Goal: Task Accomplishment & Management: Use online tool/utility

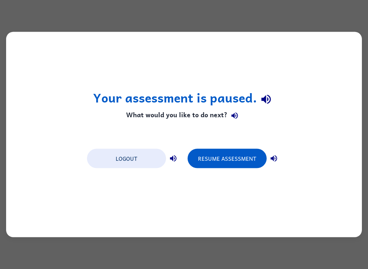
click at [233, 165] on button "Resume Assessment" at bounding box center [227, 158] width 79 height 19
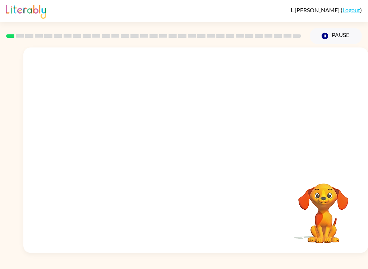
click at [336, 37] on button "Pause Pause" at bounding box center [336, 36] width 52 height 17
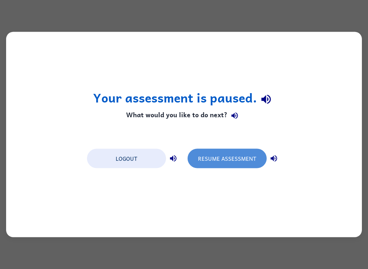
click at [245, 153] on button "Resume Assessment" at bounding box center [227, 158] width 79 height 19
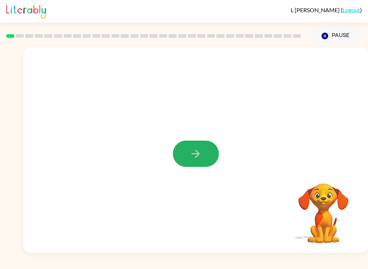
click at [200, 156] on icon "button" at bounding box center [195, 153] width 13 height 13
click at [335, 37] on button "Pause Pause" at bounding box center [336, 36] width 52 height 17
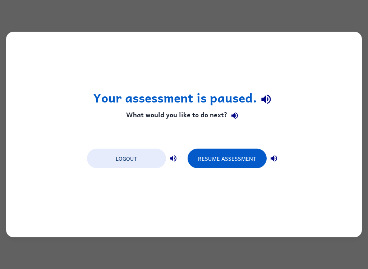
click at [246, 163] on button "Resume Assessment" at bounding box center [227, 158] width 79 height 19
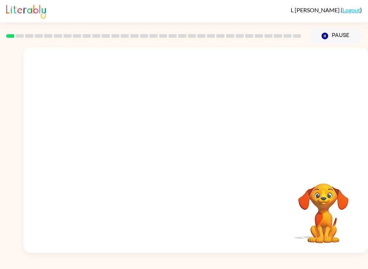
click at [340, 33] on button "Pause Pause" at bounding box center [336, 36] width 52 height 17
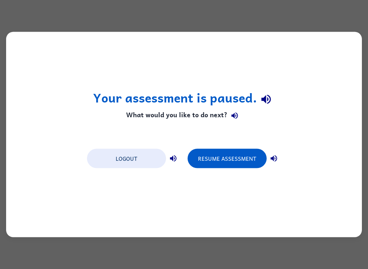
click at [315, 15] on div "Your assessment is paused. What would you like to do next? Logout Resume Assess…" at bounding box center [184, 134] width 368 height 269
click at [257, 36] on div "Your assessment is paused. What would you like to do next? Logout Resume Assess…" at bounding box center [184, 134] width 356 height 205
click at [235, 156] on button "Resume Assessment" at bounding box center [227, 158] width 79 height 19
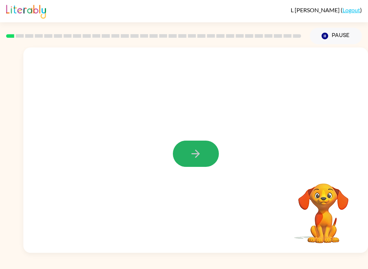
click at [187, 155] on button "button" at bounding box center [196, 154] width 46 height 26
click at [205, 162] on button "button" at bounding box center [196, 154] width 46 height 26
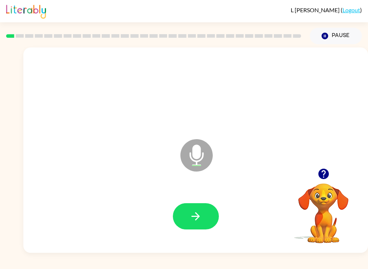
click at [208, 215] on button "button" at bounding box center [196, 216] width 46 height 26
click at [214, 218] on button "button" at bounding box center [196, 216] width 46 height 26
click at [201, 218] on icon "button" at bounding box center [195, 216] width 13 height 13
click at [203, 217] on button "button" at bounding box center [196, 216] width 46 height 26
click at [206, 215] on button "button" at bounding box center [196, 216] width 46 height 26
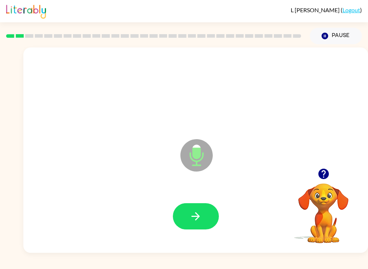
click at [210, 221] on button "button" at bounding box center [196, 216] width 46 height 26
click at [202, 221] on icon "button" at bounding box center [195, 216] width 13 height 13
click at [208, 221] on button "button" at bounding box center [196, 216] width 46 height 26
click at [210, 211] on button "button" at bounding box center [196, 216] width 46 height 26
click at [189, 219] on icon "button" at bounding box center [195, 216] width 13 height 13
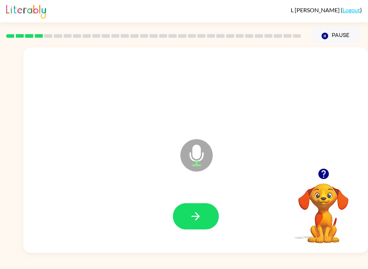
click at [199, 225] on button "button" at bounding box center [196, 216] width 46 height 26
click at [198, 217] on icon "button" at bounding box center [196, 216] width 8 height 8
click at [207, 211] on button "button" at bounding box center [196, 216] width 46 height 26
click at [203, 220] on button "button" at bounding box center [196, 216] width 46 height 26
click at [203, 220] on div at bounding box center [196, 216] width 330 height 59
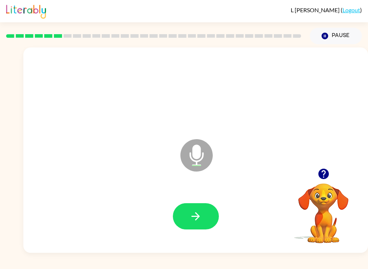
click at [200, 222] on icon "button" at bounding box center [195, 216] width 13 height 13
click at [201, 219] on icon "button" at bounding box center [195, 216] width 13 height 13
click at [200, 210] on icon "button" at bounding box center [195, 216] width 13 height 13
click at [193, 217] on icon "button" at bounding box center [196, 216] width 8 height 8
click at [195, 228] on button "button" at bounding box center [196, 216] width 46 height 26
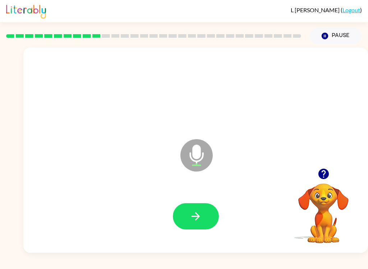
click at [194, 216] on icon "button" at bounding box center [195, 216] width 13 height 13
click at [199, 215] on icon "button" at bounding box center [195, 216] width 13 height 13
click at [198, 208] on button "button" at bounding box center [196, 216] width 46 height 26
click at [206, 226] on button "button" at bounding box center [196, 216] width 46 height 26
click at [203, 224] on button "button" at bounding box center [196, 216] width 46 height 26
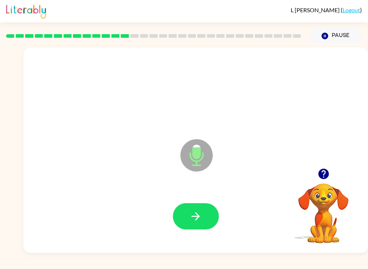
click at [198, 214] on icon "button" at bounding box center [195, 216] width 13 height 13
click at [194, 214] on icon "button" at bounding box center [195, 216] width 13 height 13
click at [206, 221] on button "button" at bounding box center [196, 216] width 46 height 26
click at [194, 219] on icon "button" at bounding box center [195, 216] width 13 height 13
click at [203, 220] on button "button" at bounding box center [196, 216] width 46 height 26
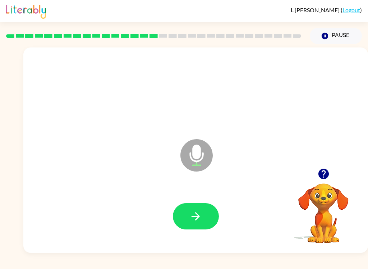
click at [210, 216] on button "button" at bounding box center [196, 216] width 46 height 26
click at [193, 226] on button "button" at bounding box center [196, 216] width 46 height 26
click at [208, 224] on button "button" at bounding box center [196, 216] width 46 height 26
click at [205, 226] on button "button" at bounding box center [196, 216] width 46 height 26
click at [187, 227] on button "button" at bounding box center [196, 216] width 46 height 26
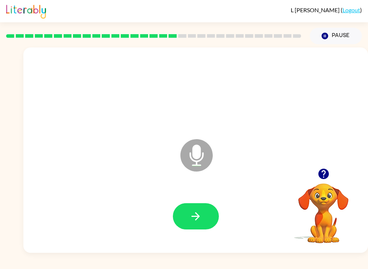
click at [206, 226] on button "button" at bounding box center [196, 216] width 46 height 26
click at [199, 217] on icon "button" at bounding box center [196, 216] width 8 height 8
click at [203, 215] on button "button" at bounding box center [196, 216] width 46 height 26
click at [202, 228] on button "button" at bounding box center [196, 216] width 46 height 26
click at [199, 215] on icon "button" at bounding box center [195, 216] width 13 height 13
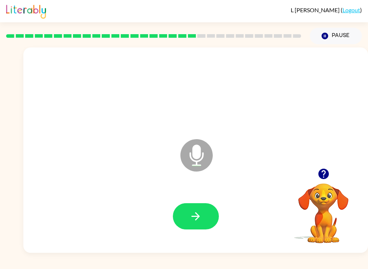
click at [202, 220] on button "button" at bounding box center [196, 216] width 46 height 26
click at [195, 219] on icon "button" at bounding box center [195, 216] width 13 height 13
click at [205, 217] on button "button" at bounding box center [196, 216] width 46 height 26
click at [198, 206] on button "button" at bounding box center [196, 216] width 46 height 26
click at [190, 225] on button "button" at bounding box center [196, 216] width 46 height 26
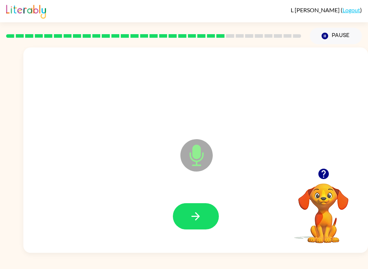
click at [201, 219] on icon "button" at bounding box center [195, 216] width 13 height 13
click at [196, 219] on icon "button" at bounding box center [196, 216] width 8 height 8
click at [199, 229] on button "button" at bounding box center [196, 216] width 46 height 26
click at [198, 212] on icon "button" at bounding box center [195, 216] width 13 height 13
click at [205, 215] on button "button" at bounding box center [196, 216] width 46 height 26
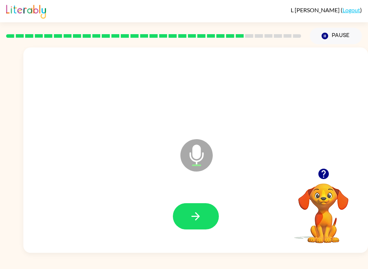
click at [206, 214] on button "button" at bounding box center [196, 216] width 46 height 26
click at [205, 214] on button "button" at bounding box center [196, 216] width 46 height 26
click at [190, 217] on icon "button" at bounding box center [195, 216] width 13 height 13
click at [199, 220] on icon "button" at bounding box center [195, 216] width 13 height 13
click at [202, 213] on button "button" at bounding box center [196, 216] width 46 height 26
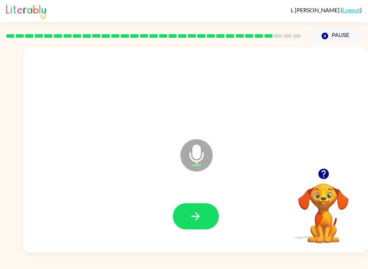
click at [189, 199] on div at bounding box center [196, 216] width 330 height 59
click at [193, 222] on icon "button" at bounding box center [195, 216] width 13 height 13
click at [227, 189] on icon "Microphone The Microphone is here when it is your turn to talk" at bounding box center [233, 164] width 108 height 54
click at [202, 215] on icon "button" at bounding box center [195, 216] width 13 height 13
click at [199, 206] on button "button" at bounding box center [196, 216] width 46 height 26
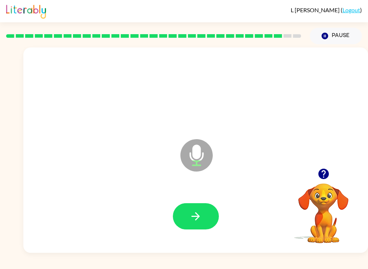
click at [188, 222] on button "button" at bounding box center [196, 216] width 46 height 26
click at [191, 219] on icon "button" at bounding box center [195, 216] width 13 height 13
click at [205, 215] on button "button" at bounding box center [196, 216] width 46 height 26
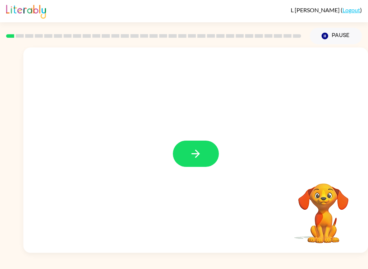
click at [201, 150] on icon "button" at bounding box center [195, 153] width 13 height 13
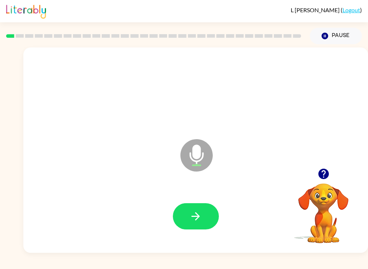
click at [190, 213] on icon "button" at bounding box center [195, 216] width 13 height 13
click at [186, 199] on div at bounding box center [196, 216] width 330 height 59
click at [190, 215] on icon "button" at bounding box center [195, 216] width 13 height 13
click at [190, 198] on div at bounding box center [196, 216] width 330 height 59
click at [195, 216] on icon "button" at bounding box center [196, 216] width 8 height 8
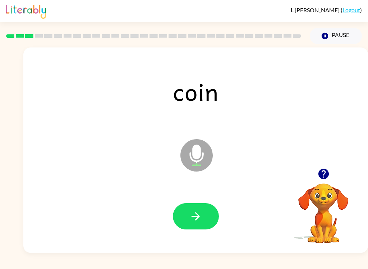
click at [193, 216] on icon "button" at bounding box center [196, 216] width 8 height 8
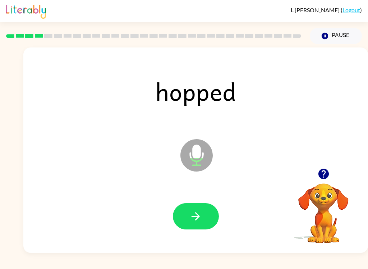
click at [182, 221] on button "button" at bounding box center [196, 216] width 46 height 26
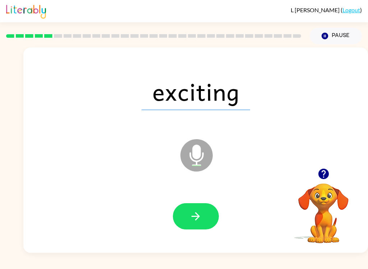
click at [192, 208] on button "button" at bounding box center [196, 216] width 46 height 26
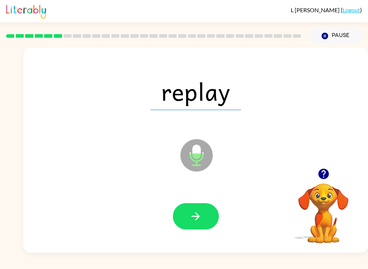
click at [202, 215] on button "button" at bounding box center [196, 216] width 46 height 26
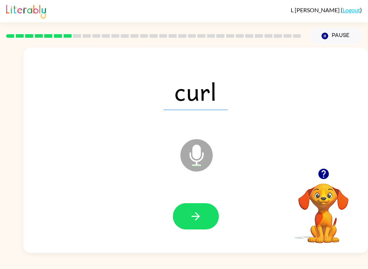
click at [185, 215] on button "button" at bounding box center [196, 216] width 46 height 26
click at [206, 216] on button "button" at bounding box center [196, 216] width 46 height 26
click at [205, 212] on button "button" at bounding box center [196, 216] width 46 height 26
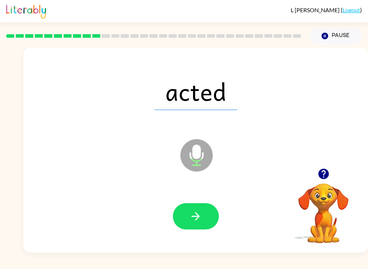
click at [210, 208] on button "button" at bounding box center [196, 216] width 46 height 26
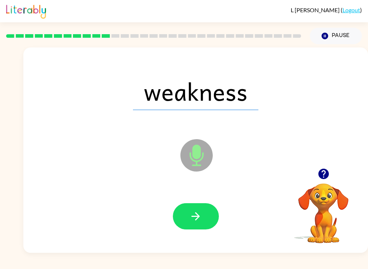
click at [201, 210] on icon "button" at bounding box center [195, 216] width 13 height 13
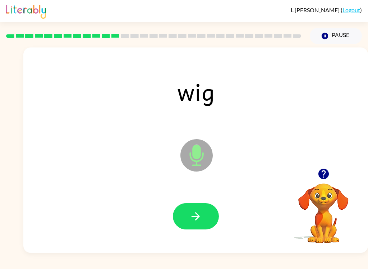
click at [205, 220] on button "button" at bounding box center [196, 216] width 46 height 26
click at [193, 217] on icon "button" at bounding box center [196, 216] width 8 height 8
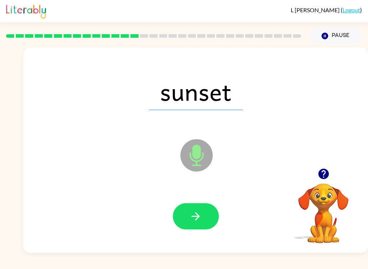
click at [201, 221] on icon "button" at bounding box center [195, 216] width 13 height 13
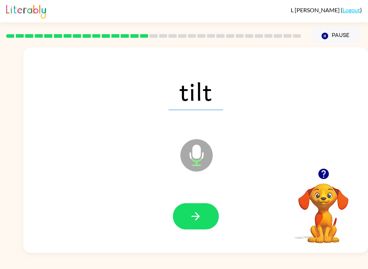
click at [205, 210] on button "button" at bounding box center [196, 216] width 46 height 26
click at [190, 214] on icon "button" at bounding box center [195, 216] width 13 height 13
click at [202, 224] on button "button" at bounding box center [196, 216] width 46 height 26
click at [195, 224] on button "button" at bounding box center [196, 216] width 46 height 26
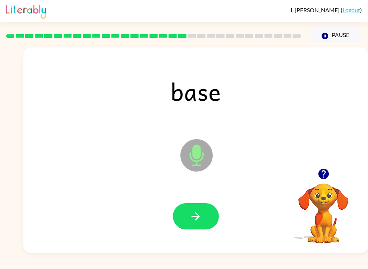
click at [196, 212] on icon "button" at bounding box center [195, 216] width 13 height 13
click at [199, 213] on icon "button" at bounding box center [195, 216] width 13 height 13
click at [196, 221] on icon "button" at bounding box center [195, 216] width 13 height 13
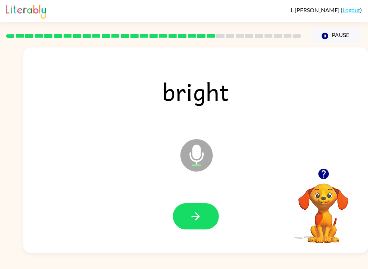
click at [198, 214] on icon "button" at bounding box center [195, 216] width 13 height 13
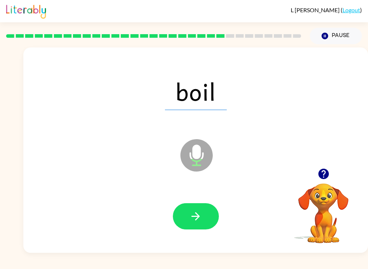
click at [197, 212] on icon "button" at bounding box center [195, 216] width 13 height 13
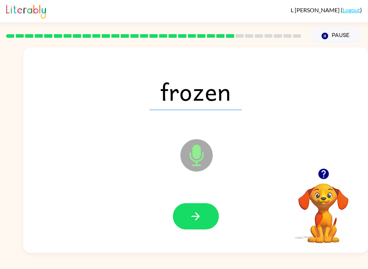
click at [197, 217] on icon "button" at bounding box center [195, 216] width 13 height 13
click at [202, 212] on icon "button" at bounding box center [195, 216] width 13 height 13
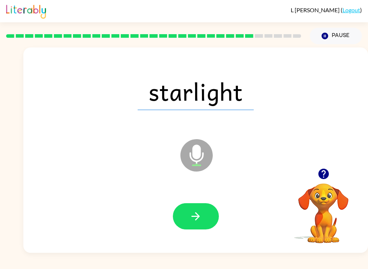
click at [194, 214] on icon "button" at bounding box center [195, 216] width 13 height 13
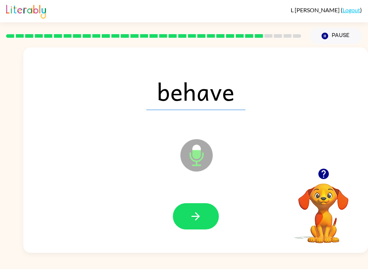
click at [195, 217] on icon "button" at bounding box center [196, 216] width 8 height 8
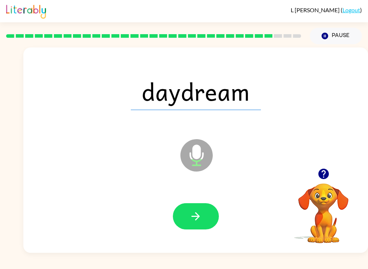
click at [197, 214] on icon "button" at bounding box center [196, 216] width 8 height 8
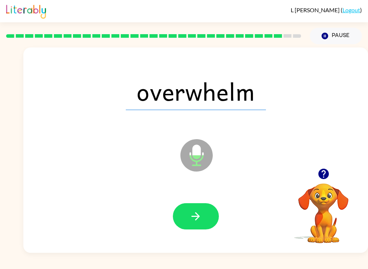
click at [191, 213] on icon "button" at bounding box center [195, 216] width 13 height 13
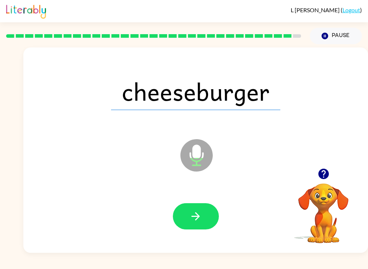
click at [195, 222] on icon "button" at bounding box center [195, 216] width 13 height 13
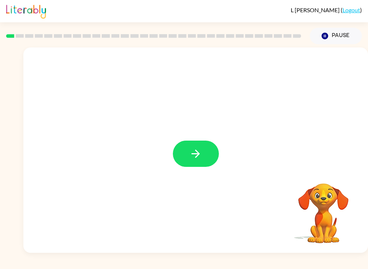
click at [204, 158] on button "button" at bounding box center [196, 154] width 46 height 26
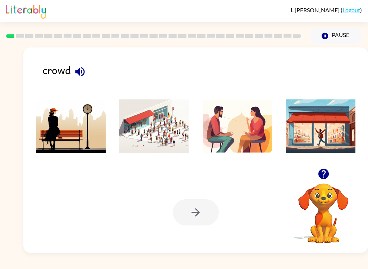
click at [79, 80] on button "button" at bounding box center [80, 72] width 18 height 18
click at [164, 144] on img at bounding box center [154, 126] width 70 height 54
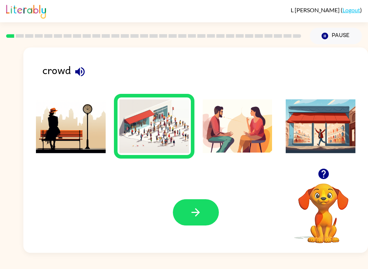
click at [204, 208] on button "button" at bounding box center [196, 212] width 46 height 26
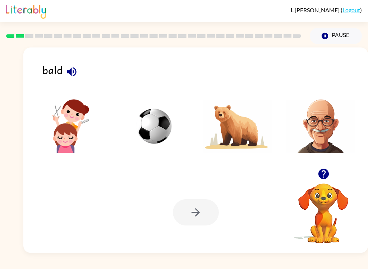
click at [69, 75] on icon "button" at bounding box center [71, 71] width 13 height 13
click at [318, 123] on img at bounding box center [321, 126] width 70 height 54
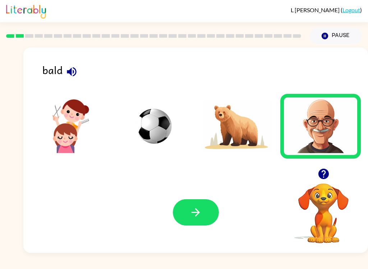
click at [207, 207] on button "button" at bounding box center [196, 212] width 46 height 26
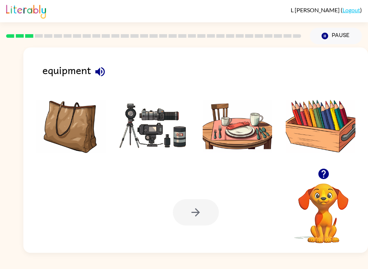
click at [164, 132] on img at bounding box center [154, 126] width 70 height 54
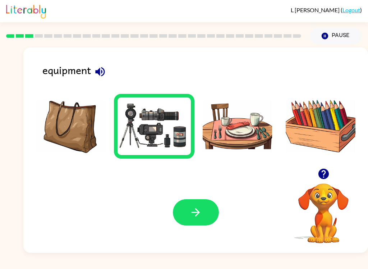
click at [309, 139] on img at bounding box center [321, 126] width 70 height 54
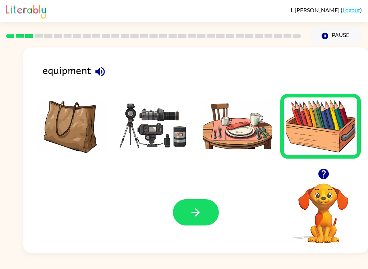
click at [156, 138] on img at bounding box center [154, 126] width 70 height 54
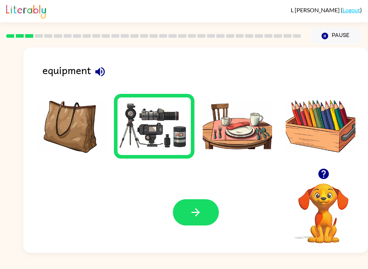
click at [195, 212] on icon "button" at bounding box center [195, 212] width 13 height 13
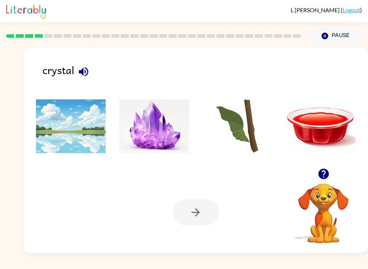
click at [171, 134] on img at bounding box center [154, 126] width 70 height 54
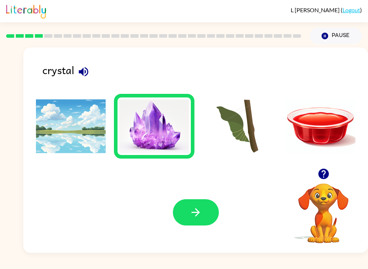
click at [194, 213] on icon "button" at bounding box center [196, 212] width 8 height 8
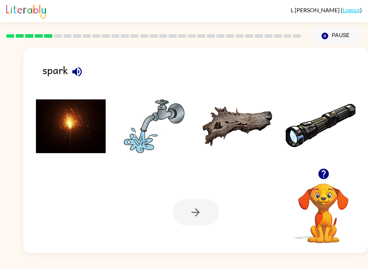
click at [77, 136] on img at bounding box center [71, 126] width 70 height 54
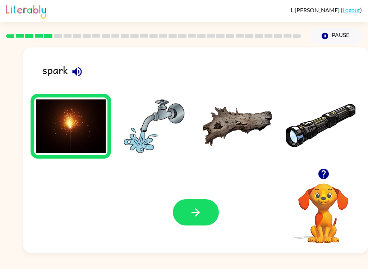
click at [189, 200] on button "button" at bounding box center [196, 212] width 46 height 26
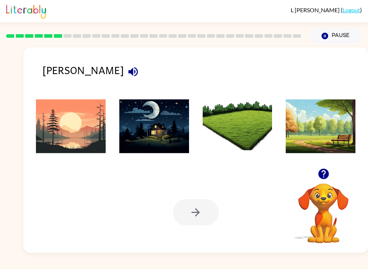
click at [127, 74] on icon "button" at bounding box center [133, 71] width 13 height 13
click at [90, 143] on img at bounding box center [71, 126] width 70 height 54
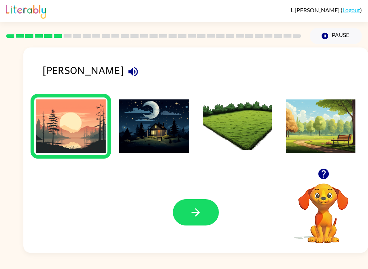
click at [152, 128] on img at bounding box center [154, 126] width 70 height 54
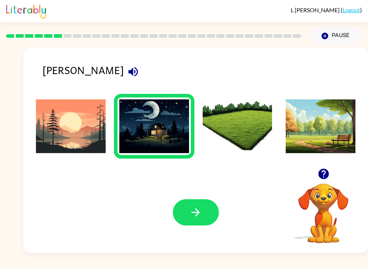
click at [69, 153] on img at bounding box center [71, 126] width 70 height 54
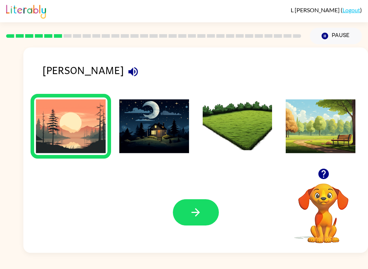
click at [205, 217] on button "button" at bounding box center [196, 212] width 46 height 26
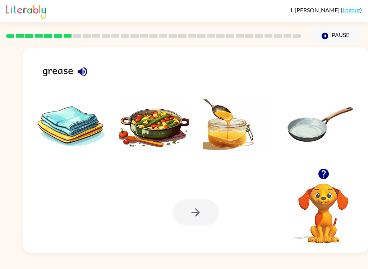
click at [88, 64] on div "grease" at bounding box center [205, 73] width 326 height 23
click at [81, 80] on button "button" at bounding box center [82, 72] width 18 height 18
click at [82, 70] on icon "button" at bounding box center [82, 71] width 9 height 9
click at [84, 69] on icon "button" at bounding box center [82, 71] width 13 height 13
click at [79, 71] on icon "button" at bounding box center [82, 71] width 9 height 9
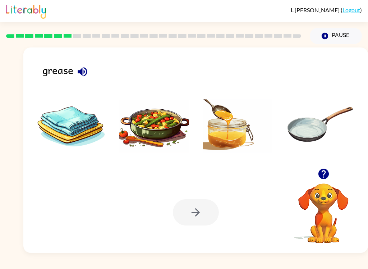
click at [153, 125] on img at bounding box center [154, 126] width 70 height 54
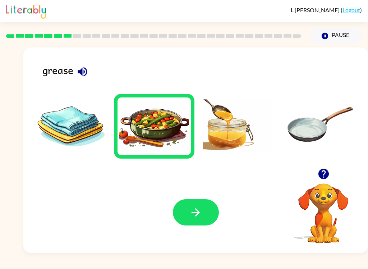
click at [215, 219] on button "button" at bounding box center [196, 212] width 46 height 26
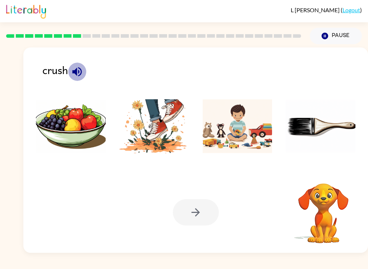
click at [78, 70] on icon "button" at bounding box center [77, 71] width 13 height 13
click at [177, 130] on img at bounding box center [154, 126] width 70 height 54
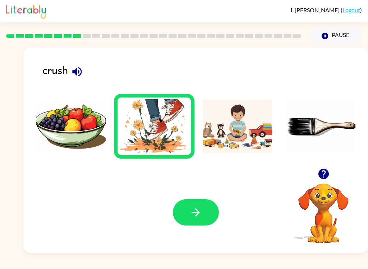
click at [198, 215] on icon "button" at bounding box center [196, 212] width 8 height 8
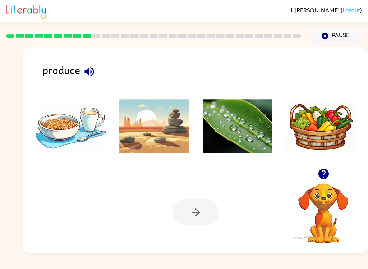
click at [87, 74] on icon "button" at bounding box center [88, 71] width 9 height 9
click at [247, 125] on img at bounding box center [238, 126] width 70 height 54
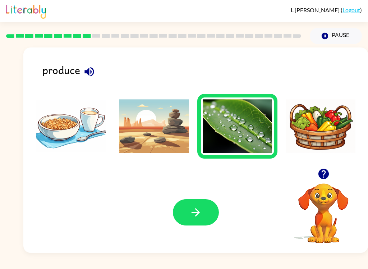
click at [213, 208] on button "button" at bounding box center [196, 212] width 46 height 26
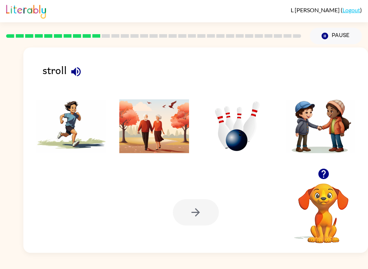
click at [77, 74] on icon "button" at bounding box center [76, 71] width 13 height 13
click at [164, 151] on img at bounding box center [154, 126] width 70 height 54
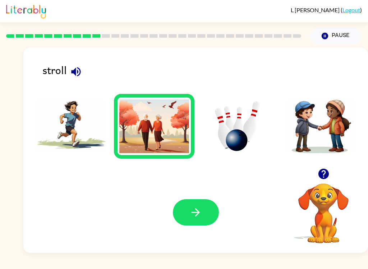
click at [203, 215] on button "button" at bounding box center [196, 212] width 46 height 26
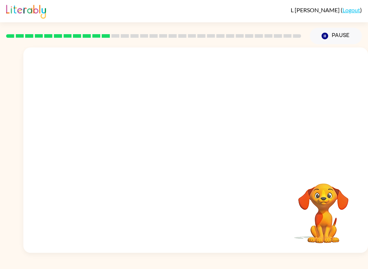
click at [126, 136] on video "Your browser must support playing .mp4 files to use Literably. Please try using…" at bounding box center [195, 107] width 345 height 121
click at [114, 136] on video "Your browser must support playing .mp4 files to use Literably. Please try using…" at bounding box center [195, 107] width 345 height 121
click at [194, 160] on icon "button" at bounding box center [195, 153] width 13 height 13
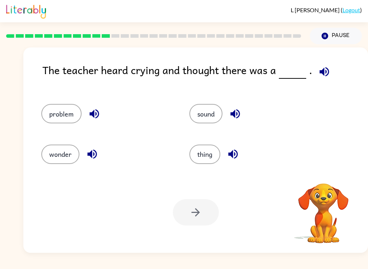
click at [322, 70] on icon "button" at bounding box center [324, 71] width 9 height 9
click at [66, 111] on button "problem" at bounding box center [61, 113] width 40 height 19
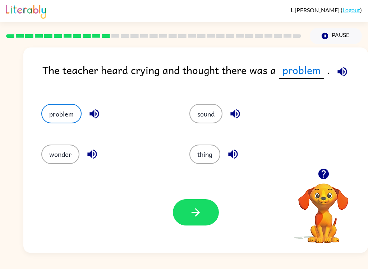
click at [209, 207] on button "button" at bounding box center [196, 212] width 46 height 26
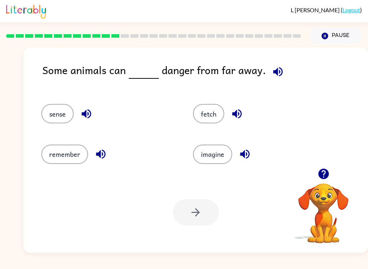
click at [279, 67] on icon "button" at bounding box center [278, 71] width 13 height 13
click at [67, 117] on button "sense" at bounding box center [57, 113] width 32 height 19
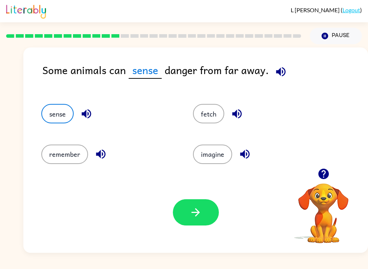
click at [281, 73] on icon "button" at bounding box center [280, 71] width 9 height 9
click at [276, 71] on icon "button" at bounding box center [280, 71] width 9 height 9
click at [194, 215] on icon "button" at bounding box center [195, 212] width 13 height 13
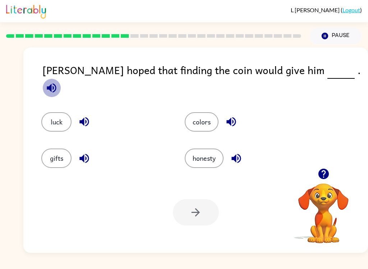
click at [58, 82] on icon "button" at bounding box center [51, 88] width 13 height 13
click at [64, 113] on button "luck" at bounding box center [56, 121] width 30 height 19
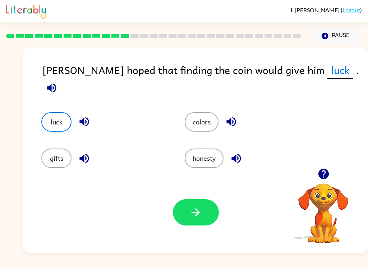
click at [61, 79] on button "button" at bounding box center [51, 88] width 18 height 18
click at [205, 214] on button "button" at bounding box center [196, 212] width 46 height 26
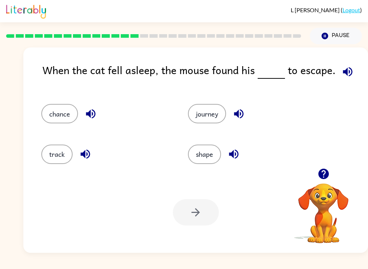
click at [345, 74] on icon "button" at bounding box center [347, 71] width 13 height 13
click at [64, 113] on button "chance" at bounding box center [59, 113] width 37 height 19
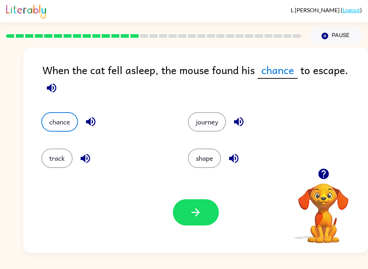
click at [58, 82] on icon "button" at bounding box center [51, 88] width 13 height 13
click at [56, 83] on icon "button" at bounding box center [51, 87] width 9 height 9
click at [58, 82] on icon "button" at bounding box center [51, 88] width 13 height 13
click at [98, 116] on button "button" at bounding box center [91, 122] width 18 height 18
click at [58, 82] on icon "button" at bounding box center [51, 88] width 13 height 13
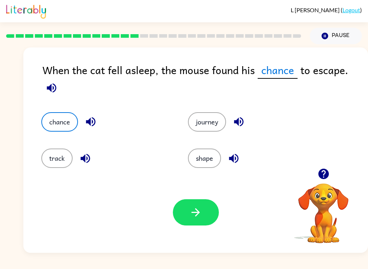
click at [58, 82] on icon "button" at bounding box center [51, 88] width 13 height 13
click at [56, 83] on icon "button" at bounding box center [51, 87] width 9 height 9
click at [58, 82] on icon "button" at bounding box center [51, 88] width 13 height 13
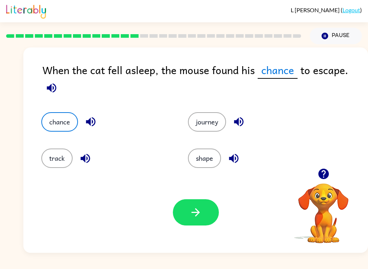
click at [58, 82] on icon "button" at bounding box center [51, 88] width 13 height 13
click at [91, 115] on icon "button" at bounding box center [90, 121] width 13 height 13
click at [56, 83] on icon "button" at bounding box center [51, 87] width 9 height 9
click at [196, 210] on icon "button" at bounding box center [196, 212] width 8 height 8
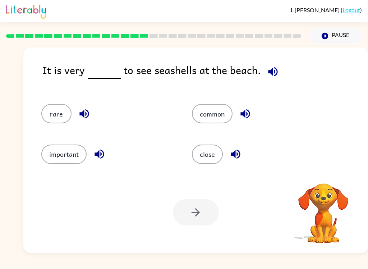
click at [271, 73] on icon "button" at bounding box center [272, 71] width 9 height 9
click at [219, 113] on button "common" at bounding box center [212, 113] width 41 height 19
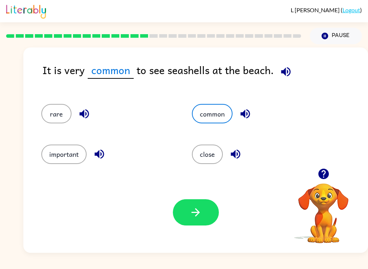
click at [285, 69] on icon "button" at bounding box center [286, 71] width 13 height 13
click at [284, 72] on icon "button" at bounding box center [285, 71] width 9 height 9
click at [245, 116] on icon "button" at bounding box center [244, 113] width 9 height 9
click at [283, 67] on icon "button" at bounding box center [286, 71] width 13 height 13
click at [284, 71] on icon "button" at bounding box center [286, 71] width 13 height 13
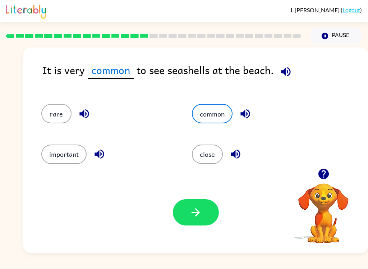
click at [286, 69] on icon "button" at bounding box center [285, 71] width 9 height 9
click at [191, 217] on icon "button" at bounding box center [195, 212] width 13 height 13
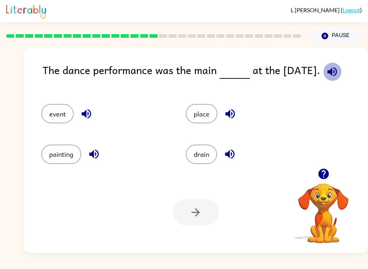
click at [331, 68] on icon "button" at bounding box center [332, 71] width 13 height 13
click at [57, 110] on button "event" at bounding box center [57, 113] width 32 height 19
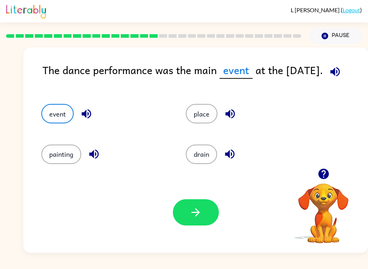
click at [340, 71] on icon "button" at bounding box center [335, 71] width 13 height 13
click at [90, 110] on icon "button" at bounding box center [86, 113] width 13 height 13
click at [329, 74] on button "button" at bounding box center [335, 72] width 18 height 18
click at [334, 74] on icon "button" at bounding box center [334, 71] width 9 height 9
click at [336, 76] on icon "button" at bounding box center [335, 71] width 13 height 13
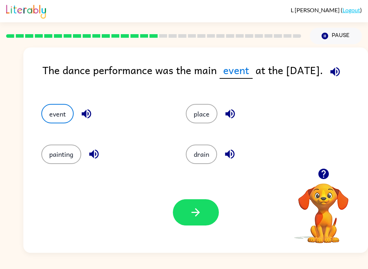
click at [202, 203] on button "button" at bounding box center [196, 212] width 46 height 26
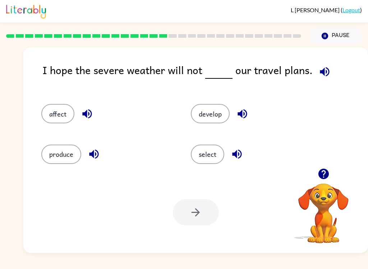
click at [318, 74] on icon "button" at bounding box center [324, 71] width 13 height 13
click at [56, 118] on button "affect" at bounding box center [57, 113] width 33 height 19
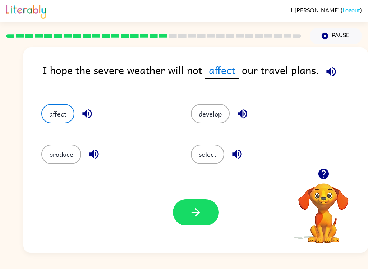
click at [197, 211] on icon "button" at bounding box center [195, 212] width 13 height 13
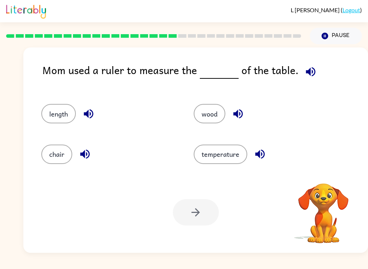
click at [306, 76] on icon "button" at bounding box center [310, 71] width 13 height 13
click at [62, 113] on button "length" at bounding box center [58, 113] width 35 height 19
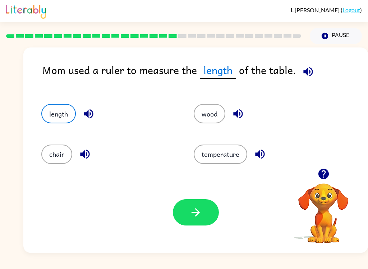
click at [198, 218] on icon "button" at bounding box center [195, 212] width 13 height 13
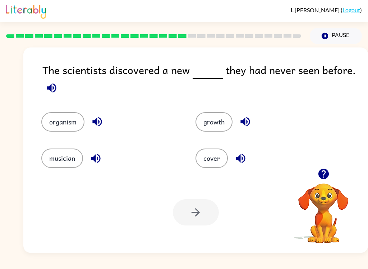
click at [71, 119] on button "organism" at bounding box center [62, 121] width 43 height 19
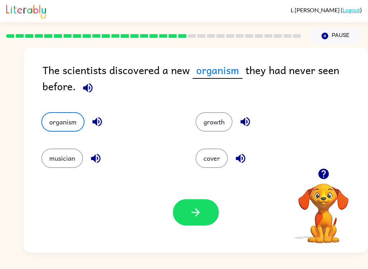
click at [205, 213] on button "button" at bounding box center [196, 212] width 46 height 26
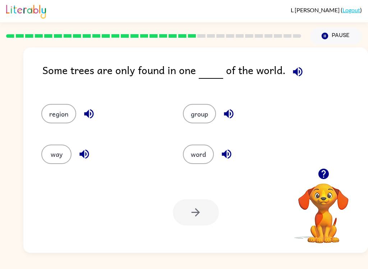
click at [96, 106] on div "region" at bounding box center [103, 113] width 125 height 19
click at [96, 105] on div "region" at bounding box center [103, 113] width 125 height 19
click at [90, 113] on icon "button" at bounding box center [88, 113] width 9 height 9
click at [59, 113] on button "region" at bounding box center [58, 113] width 35 height 19
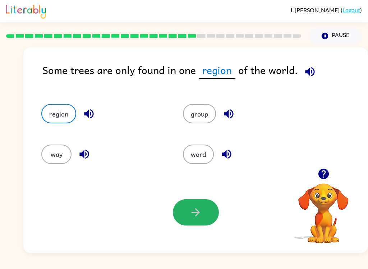
click at [210, 219] on button "button" at bounding box center [196, 212] width 46 height 26
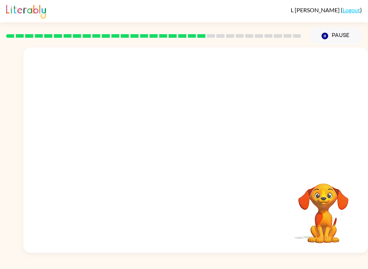
click at [129, 142] on video "Your browser must support playing .mp4 files to use Literably. Please try using…" at bounding box center [195, 107] width 345 height 121
click at [130, 144] on video "Your browser must support playing .mp4 files to use Literably. Please try using…" at bounding box center [195, 107] width 345 height 121
click at [136, 144] on video "Your browser must support playing .mp4 files to use Literably. Please try using…" at bounding box center [195, 107] width 345 height 121
click at [132, 144] on video "Your browser must support playing .mp4 files to use Literably. Please try using…" at bounding box center [195, 107] width 345 height 121
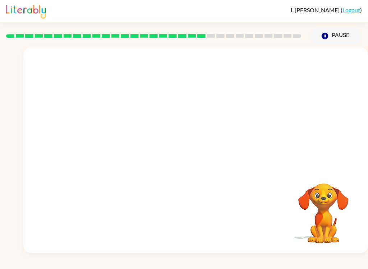
click at [129, 148] on video "Your browser must support playing .mp4 files to use Literably. Please try using…" at bounding box center [195, 107] width 345 height 121
click at [131, 144] on video "Your browser must support playing .mp4 files to use Literably. Please try using…" at bounding box center [195, 107] width 345 height 121
click at [130, 143] on video "Your browser must support playing .mp4 files to use Literably. Please try using…" at bounding box center [195, 107] width 345 height 121
click at [130, 150] on video "Your browser must support playing .mp4 files to use Literably. Please try using…" at bounding box center [195, 107] width 345 height 121
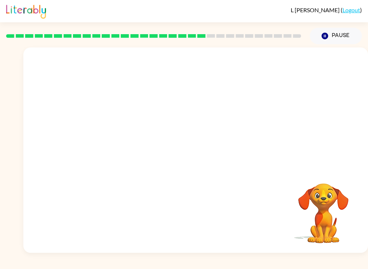
click at [127, 153] on video "Your browser must support playing .mp4 files to use Literably. Please try using…" at bounding box center [195, 107] width 345 height 121
click at [201, 163] on button "button" at bounding box center [196, 154] width 46 height 26
click at [201, 163] on div at bounding box center [196, 154] width 46 height 26
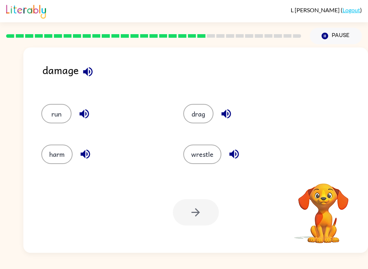
click at [90, 70] on icon "button" at bounding box center [88, 71] width 13 height 13
click at [88, 157] on icon "button" at bounding box center [85, 154] width 9 height 9
click at [64, 152] on button "harm" at bounding box center [56, 153] width 31 height 19
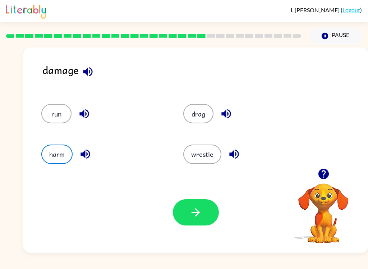
click at [204, 210] on button "button" at bounding box center [196, 212] width 46 height 26
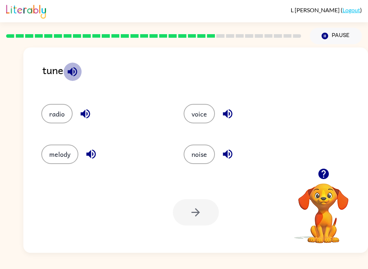
click at [74, 71] on icon "button" at bounding box center [72, 71] width 9 height 9
click at [82, 113] on icon "button" at bounding box center [85, 113] width 9 height 9
click at [229, 151] on icon "button" at bounding box center [227, 154] width 13 height 13
click at [208, 151] on button "noise" at bounding box center [199, 153] width 31 height 19
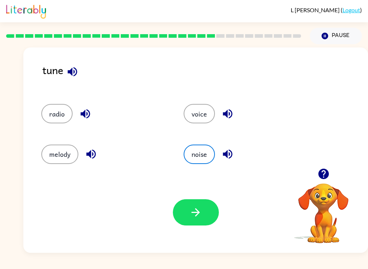
click at [205, 217] on button "button" at bounding box center [196, 212] width 46 height 26
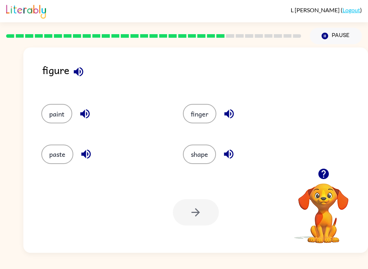
click at [79, 70] on icon "button" at bounding box center [78, 71] width 13 height 13
click at [207, 155] on button "shape" at bounding box center [199, 153] width 33 height 19
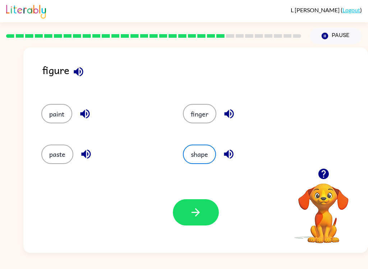
click at [198, 215] on icon "button" at bounding box center [195, 212] width 13 height 13
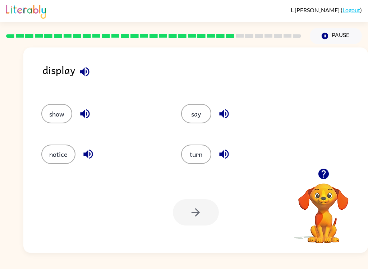
click at [72, 113] on button "show" at bounding box center [56, 113] width 31 height 19
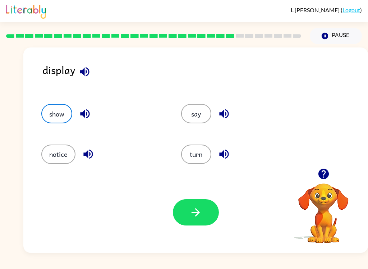
click at [199, 214] on icon "button" at bounding box center [195, 212] width 13 height 13
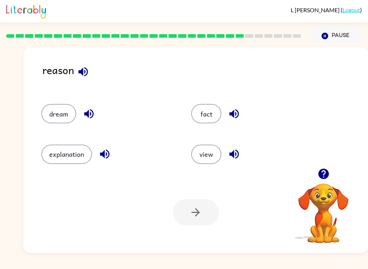
click at [81, 156] on button "explanation" at bounding box center [66, 153] width 51 height 19
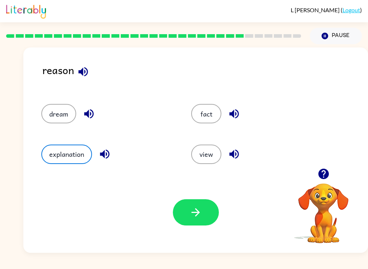
click at [200, 214] on icon "button" at bounding box center [195, 212] width 13 height 13
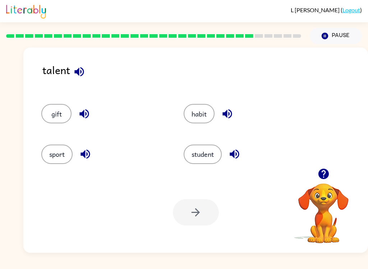
click at [55, 155] on button "sport" at bounding box center [56, 153] width 31 height 19
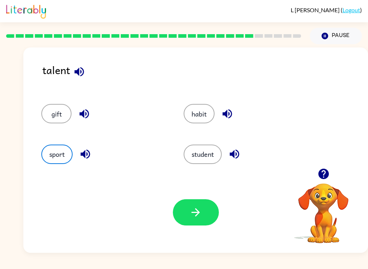
click at [200, 210] on icon "button" at bounding box center [195, 212] width 13 height 13
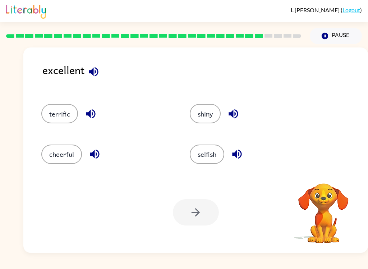
click at [92, 118] on icon "button" at bounding box center [90, 113] width 9 height 9
click at [93, 72] on icon "button" at bounding box center [93, 71] width 9 height 9
click at [61, 114] on button "terrific" at bounding box center [59, 113] width 37 height 19
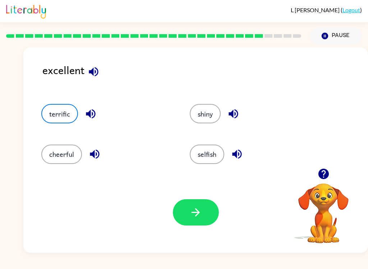
click at [201, 215] on icon "button" at bounding box center [195, 212] width 13 height 13
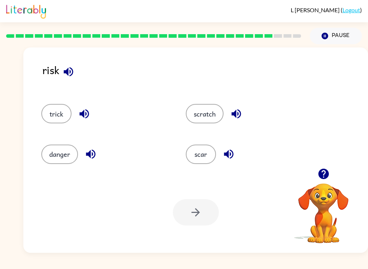
click at [64, 155] on button "danger" at bounding box center [59, 153] width 37 height 19
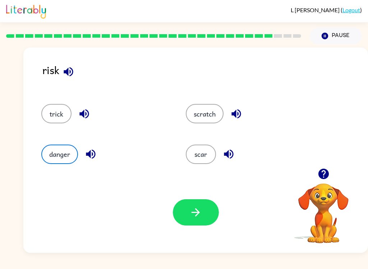
click at [203, 213] on button "button" at bounding box center [196, 212] width 46 height 26
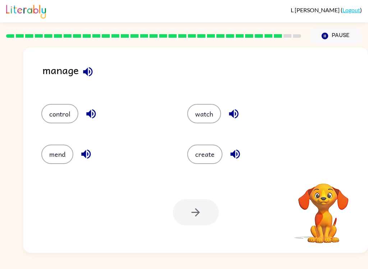
click at [95, 67] on button "button" at bounding box center [88, 72] width 18 height 18
click at [68, 113] on button "control" at bounding box center [59, 113] width 37 height 19
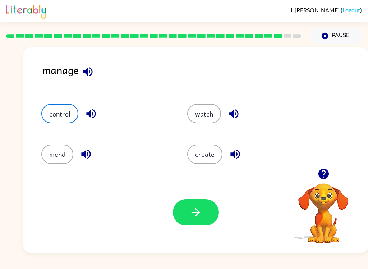
click at [202, 211] on icon "button" at bounding box center [195, 212] width 13 height 13
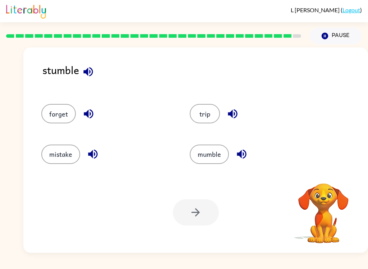
click at [89, 69] on icon "button" at bounding box center [88, 71] width 13 height 13
click at [87, 72] on icon "button" at bounding box center [87, 71] width 9 height 9
click at [211, 118] on button "trip" at bounding box center [205, 113] width 30 height 19
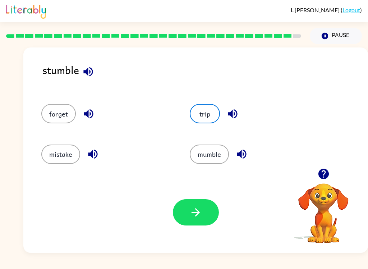
click at [202, 220] on button "button" at bounding box center [196, 212] width 46 height 26
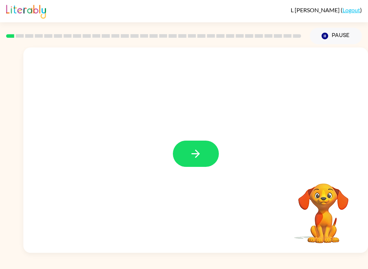
click at [202, 161] on button "button" at bounding box center [196, 154] width 46 height 26
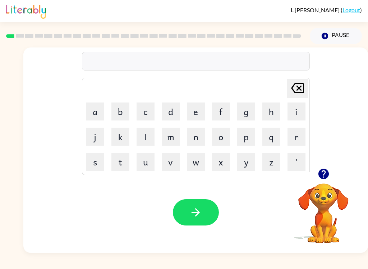
click at [240, 138] on button "p" at bounding box center [246, 137] width 18 height 18
click at [89, 114] on button "a" at bounding box center [95, 111] width 18 height 18
click at [172, 110] on button "d" at bounding box center [171, 111] width 18 height 18
click at [202, 215] on icon "button" at bounding box center [195, 212] width 13 height 13
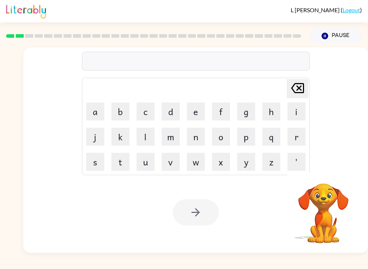
click at [252, 139] on button "p" at bounding box center [246, 137] width 18 height 18
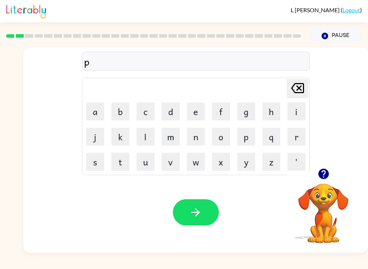
click at [223, 136] on button "o" at bounding box center [221, 137] width 18 height 18
click at [195, 166] on button "w" at bounding box center [196, 162] width 18 height 18
click at [299, 89] on icon at bounding box center [297, 88] width 13 height 10
click at [197, 162] on button "w" at bounding box center [196, 162] width 18 height 18
click at [296, 93] on icon at bounding box center [297, 88] width 13 height 10
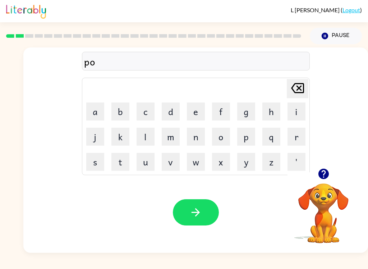
click at [296, 93] on icon at bounding box center [297, 88] width 13 height 10
click at [102, 109] on button "a" at bounding box center [95, 111] width 18 height 18
click at [199, 159] on button "w" at bounding box center [196, 162] width 18 height 18
click at [207, 215] on button "button" at bounding box center [196, 212] width 46 height 26
click at [201, 134] on button "n" at bounding box center [196, 137] width 18 height 18
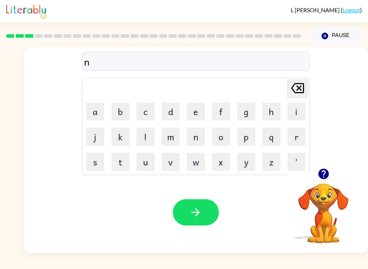
click at [219, 141] on button "o" at bounding box center [221, 137] width 18 height 18
click at [300, 139] on button "r" at bounding box center [297, 137] width 18 height 18
click at [144, 139] on button "l" at bounding box center [146, 137] width 18 height 18
click at [299, 91] on icon "Delete Delete last character input" at bounding box center [297, 87] width 17 height 17
click at [118, 161] on button "t" at bounding box center [120, 162] width 18 height 18
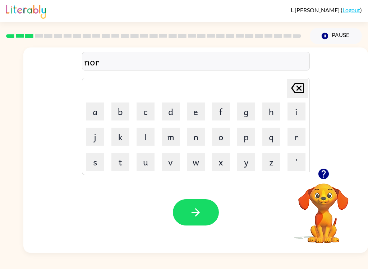
click at [118, 161] on button "t" at bounding box center [120, 162] width 18 height 18
click at [302, 87] on icon "Delete Delete last character input" at bounding box center [297, 87] width 17 height 17
click at [279, 110] on button "h" at bounding box center [271, 111] width 18 height 18
click at [204, 210] on button "button" at bounding box center [196, 212] width 46 height 26
click at [293, 163] on button "'" at bounding box center [297, 162] width 18 height 18
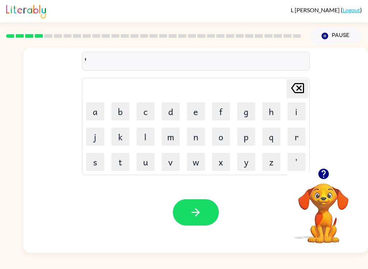
click at [299, 89] on icon at bounding box center [297, 88] width 13 height 10
click at [238, 155] on button "y" at bounding box center [246, 162] width 18 height 18
click at [299, 109] on button "i" at bounding box center [297, 111] width 18 height 18
click at [295, 110] on button "i" at bounding box center [297, 111] width 18 height 18
click at [301, 93] on icon "Delete Delete last character input" at bounding box center [297, 87] width 17 height 17
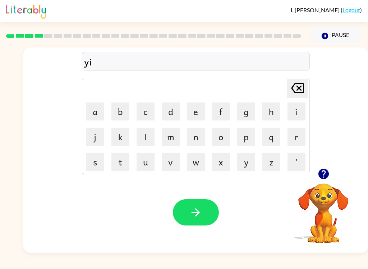
click at [300, 93] on icon at bounding box center [297, 88] width 13 height 10
click at [303, 92] on icon at bounding box center [297, 88] width 13 height 10
